Goal: Find specific page/section: Find specific page/section

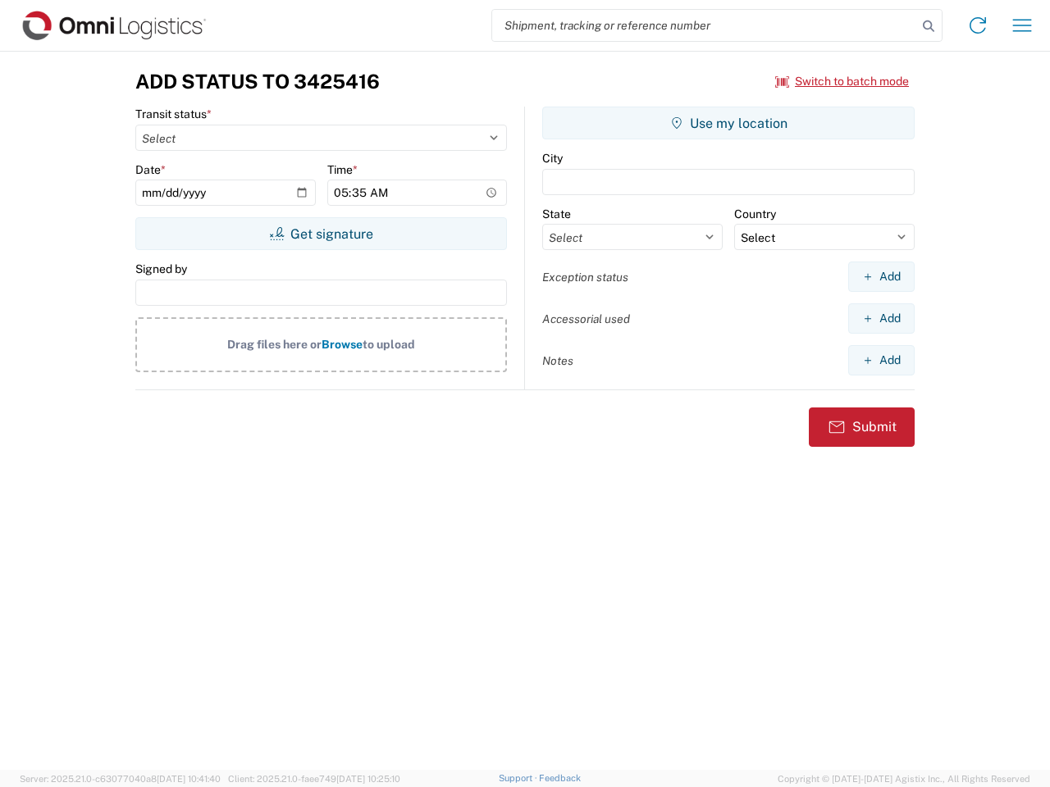
click at [704, 25] on input "search" at bounding box center [704, 25] width 425 height 31
click at [928, 26] on icon at bounding box center [928, 26] width 23 height 23
click at [977, 25] on icon at bounding box center [977, 25] width 26 height 26
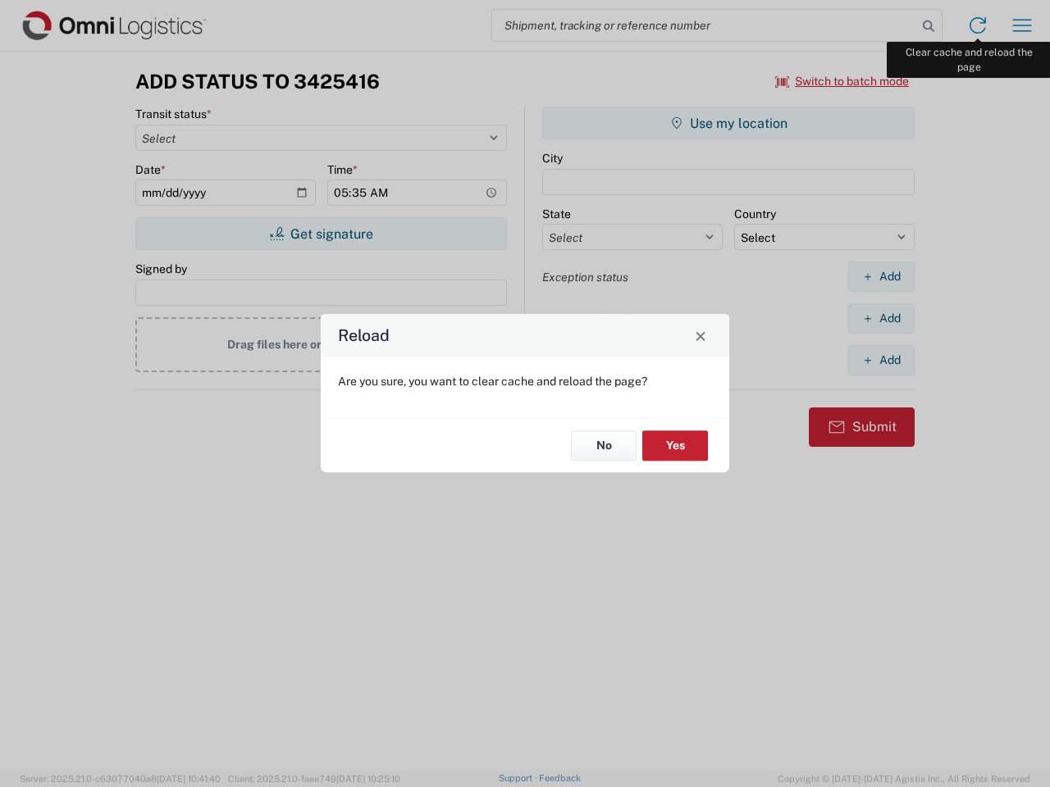
click at [1022, 25] on div "Reload Are you sure, you want to clear cache and reload the page? No Yes" at bounding box center [525, 393] width 1050 height 787
click at [842, 81] on div "Reload Are you sure, you want to clear cache and reload the page? No Yes" at bounding box center [525, 393] width 1050 height 787
click at [321, 234] on div "Reload Are you sure, you want to clear cache and reload the page? No Yes" at bounding box center [525, 393] width 1050 height 787
click at [728, 123] on div "Reload Are you sure, you want to clear cache and reload the page? No Yes" at bounding box center [525, 393] width 1050 height 787
click at [881, 276] on div "Reload Are you sure, you want to clear cache and reload the page? No Yes" at bounding box center [525, 393] width 1050 height 787
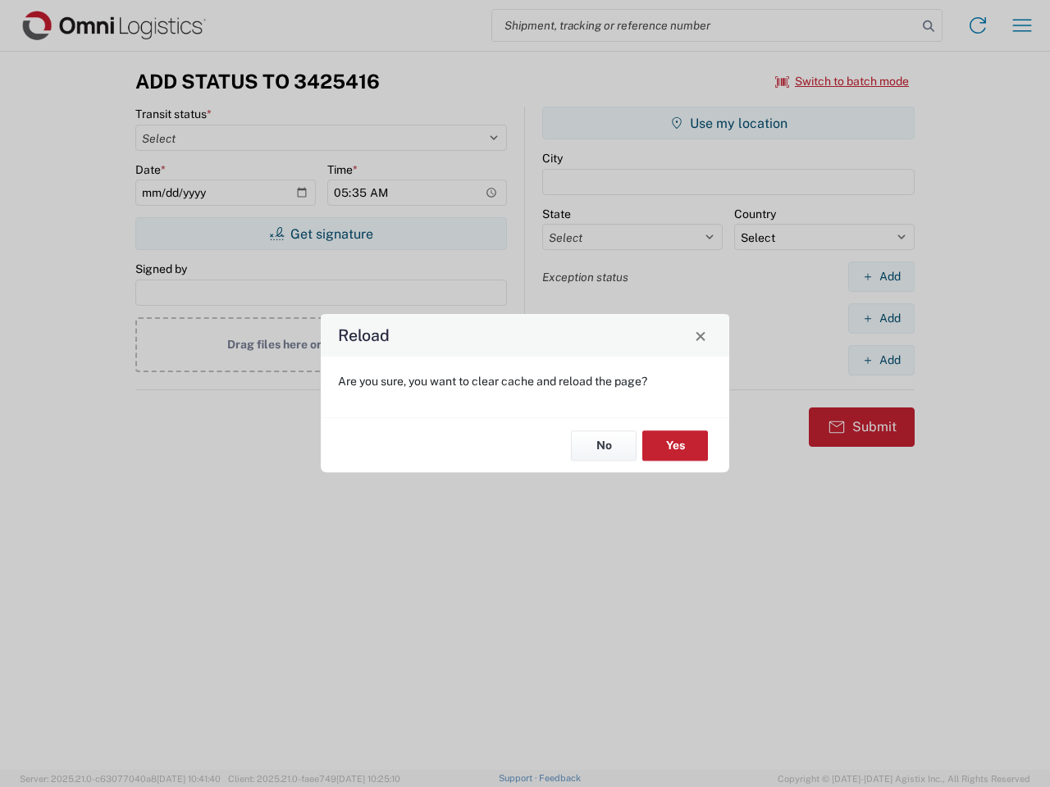
click at [881, 318] on div "Reload Are you sure, you want to clear cache and reload the page? No Yes" at bounding box center [525, 393] width 1050 height 787
click at [881, 360] on div "Reload Are you sure, you want to clear cache and reload the page? No Yes" at bounding box center [525, 393] width 1050 height 787
